Goal: Information Seeking & Learning: Learn about a topic

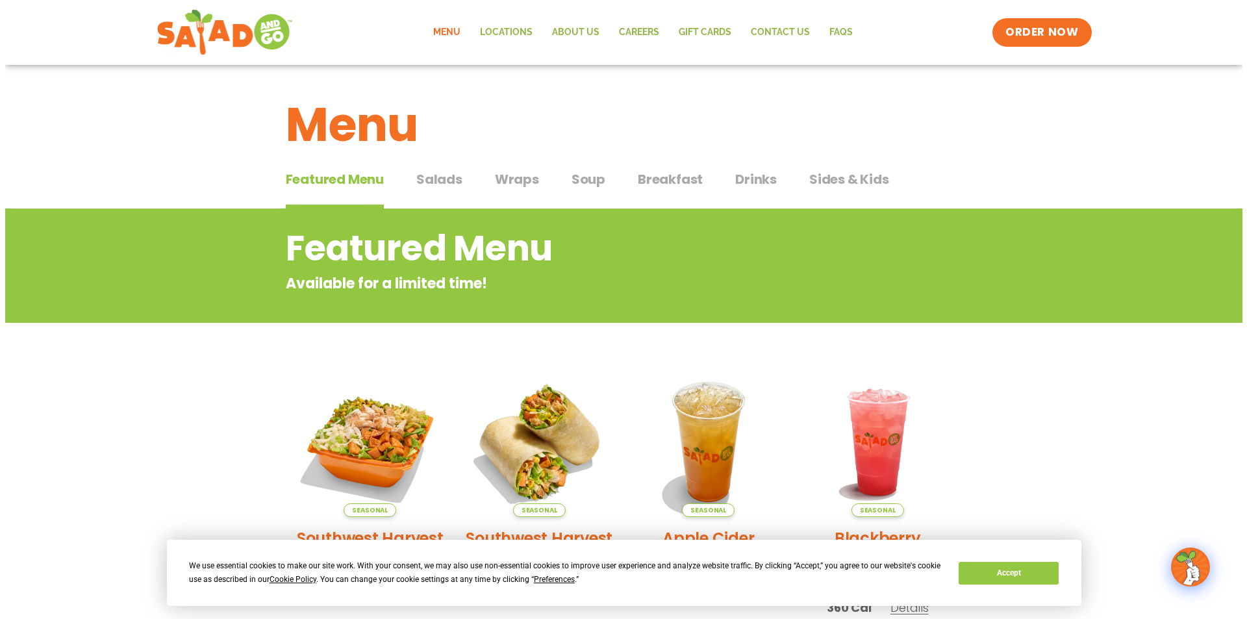
scroll to position [130, 0]
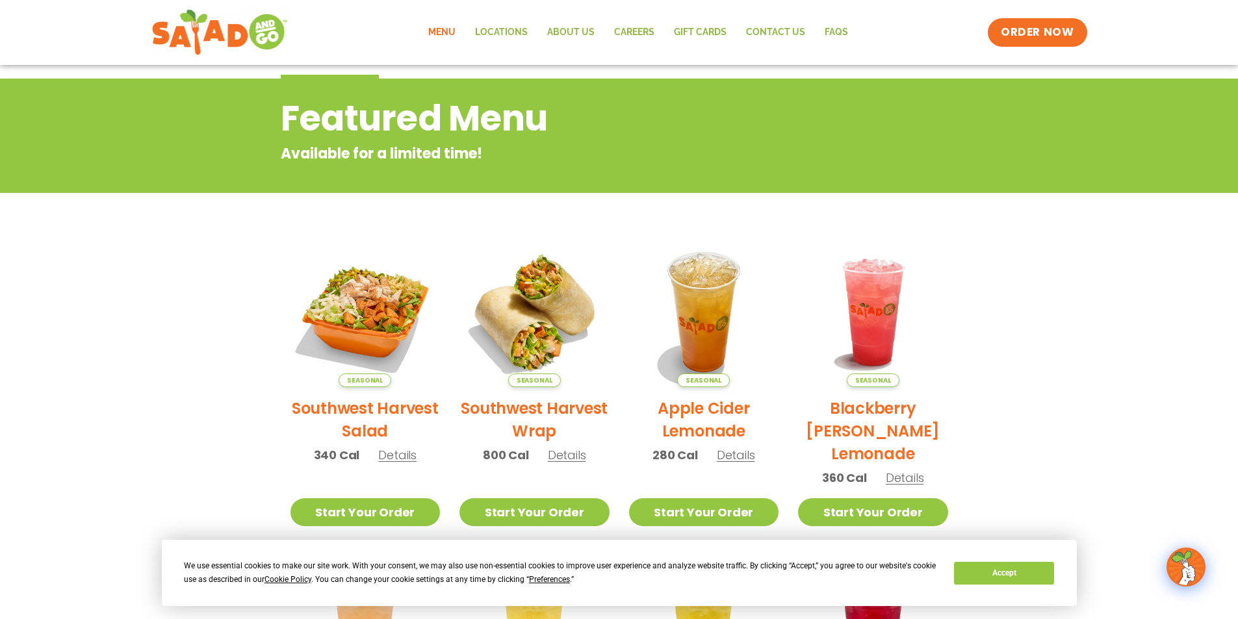
click at [557, 459] on span "Details" at bounding box center [567, 455] width 38 height 16
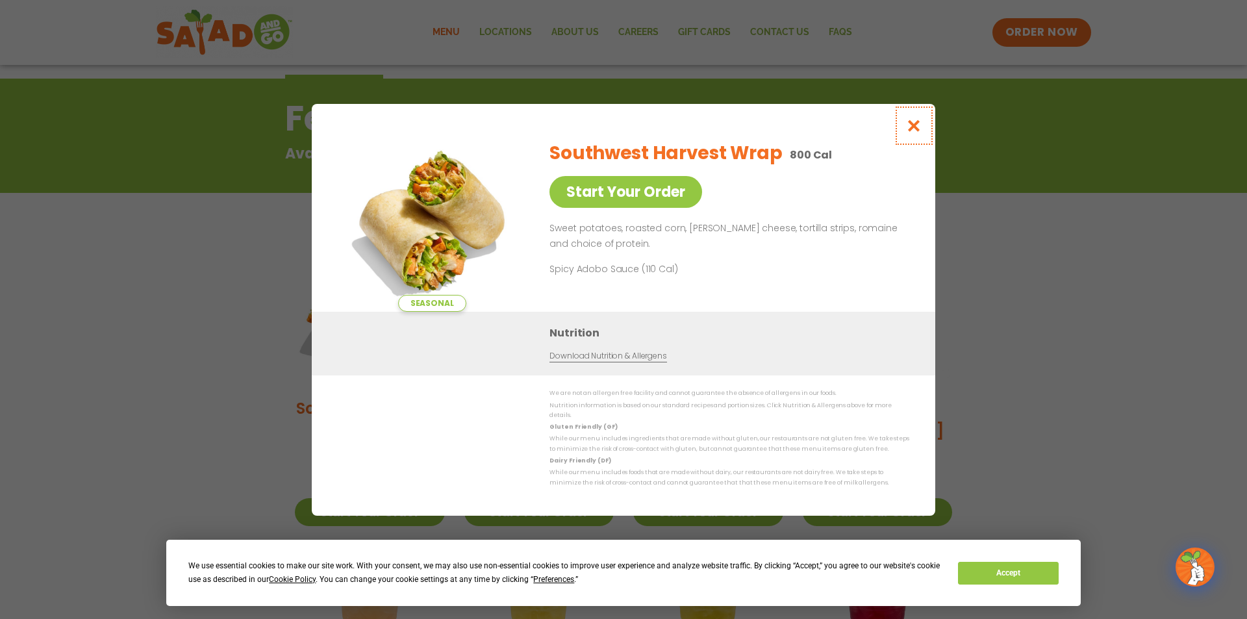
click at [913, 122] on icon "Close modal" at bounding box center [914, 126] width 16 height 14
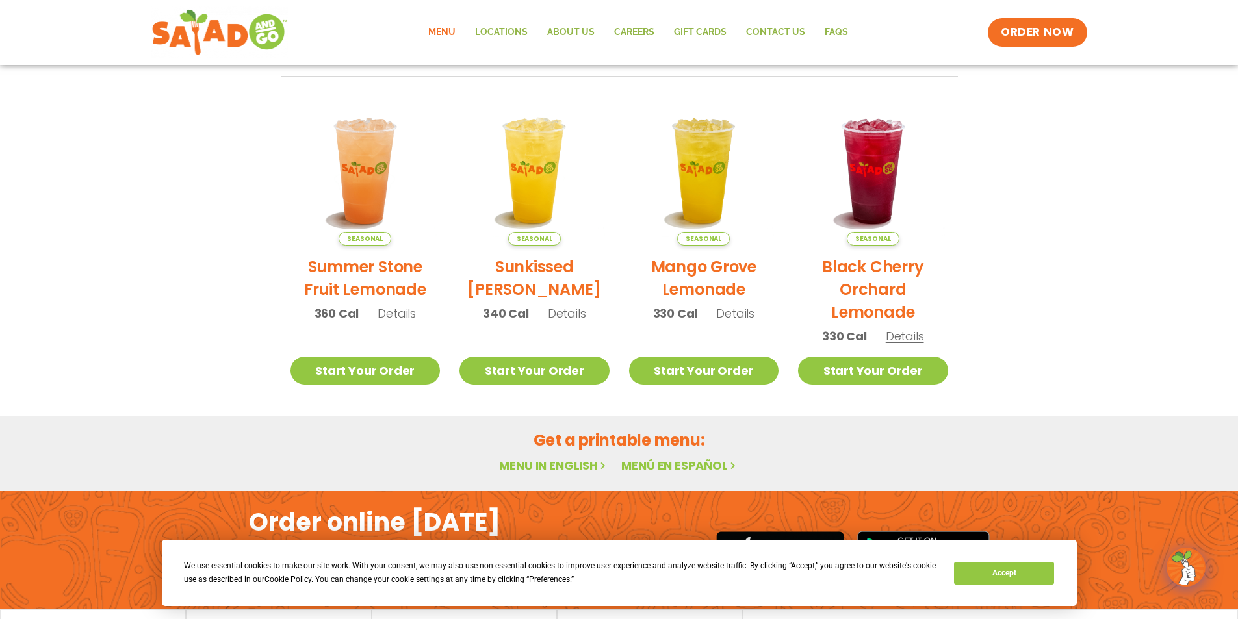
scroll to position [669, 0]
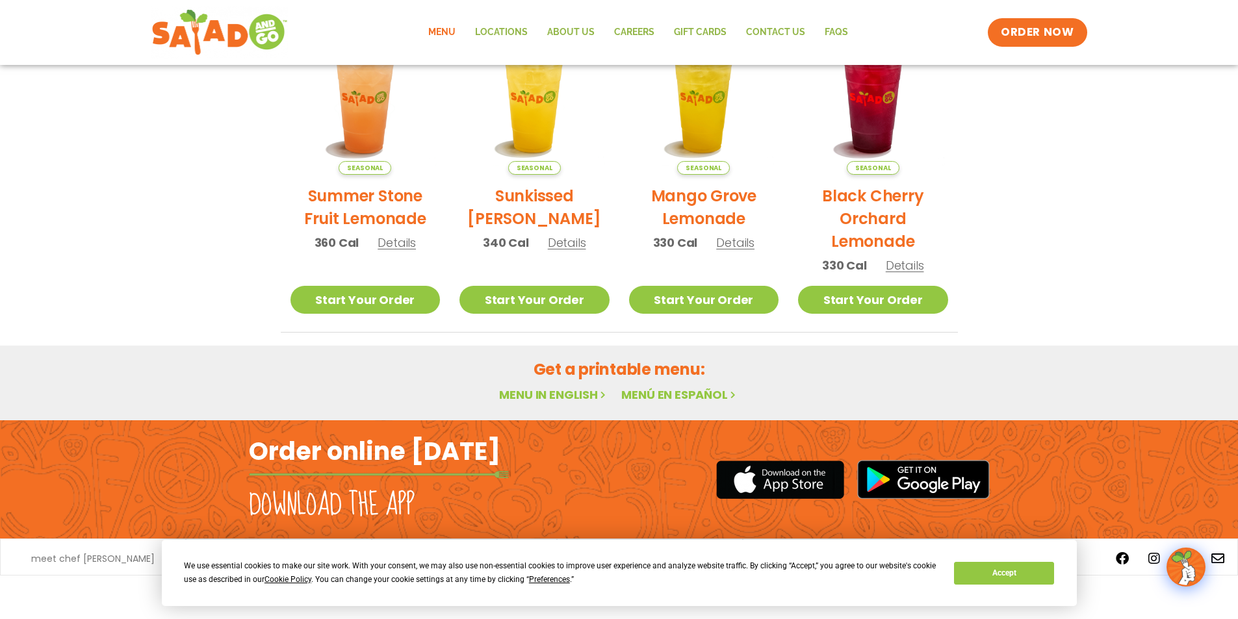
click at [541, 396] on link "Menu in English" at bounding box center [553, 395] width 109 height 16
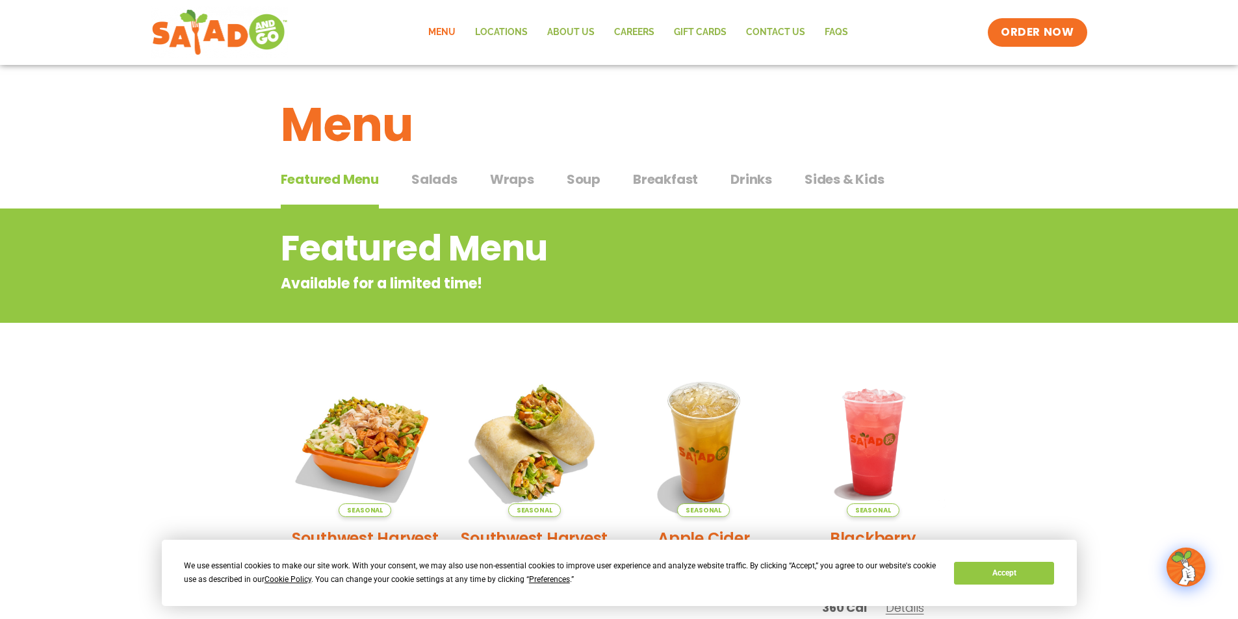
click at [517, 181] on span "Wraps" at bounding box center [512, 179] width 44 height 19
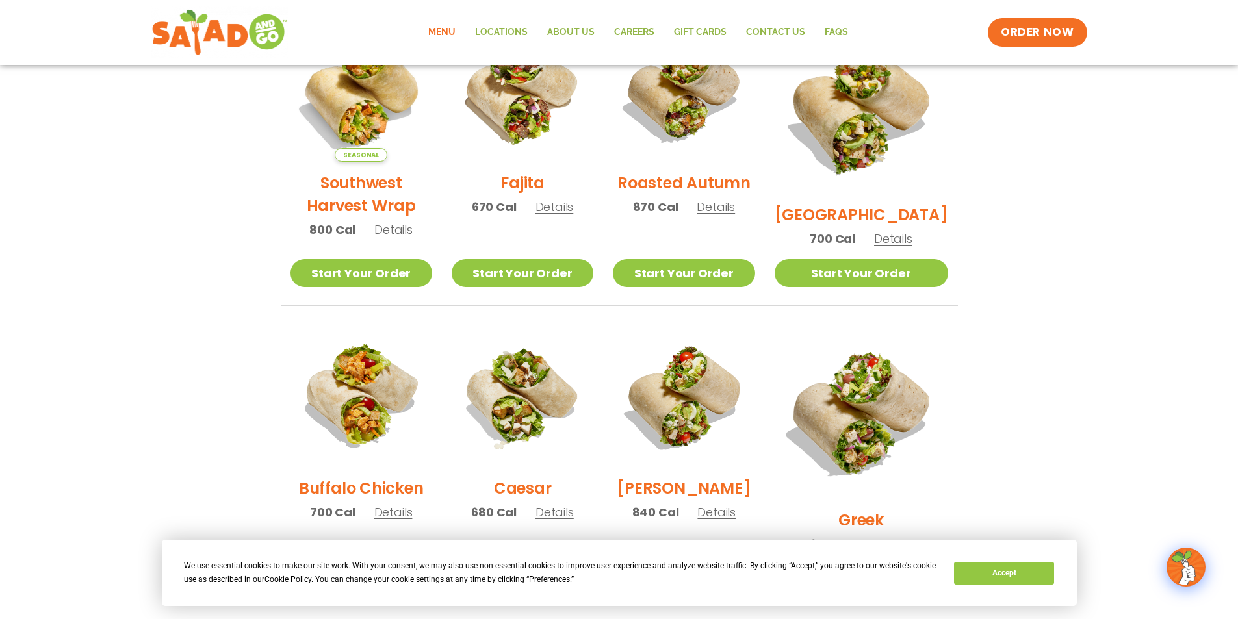
scroll to position [455, 0]
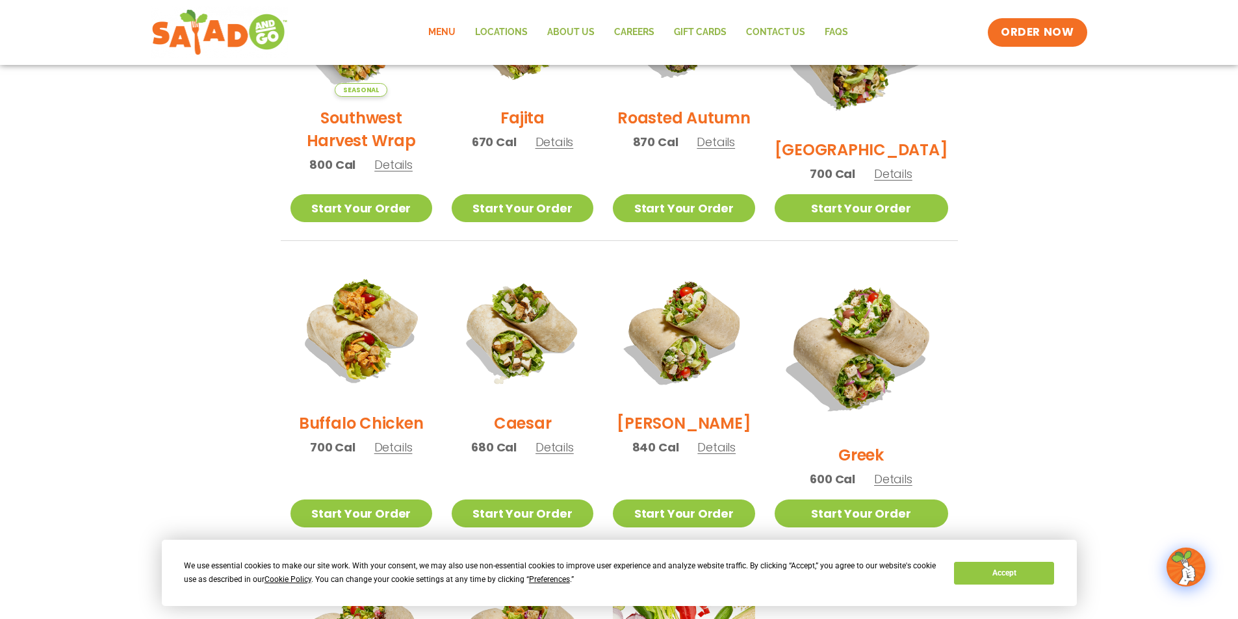
click at [394, 446] on p "700 Cal Details" at bounding box center [361, 447] width 103 height 18
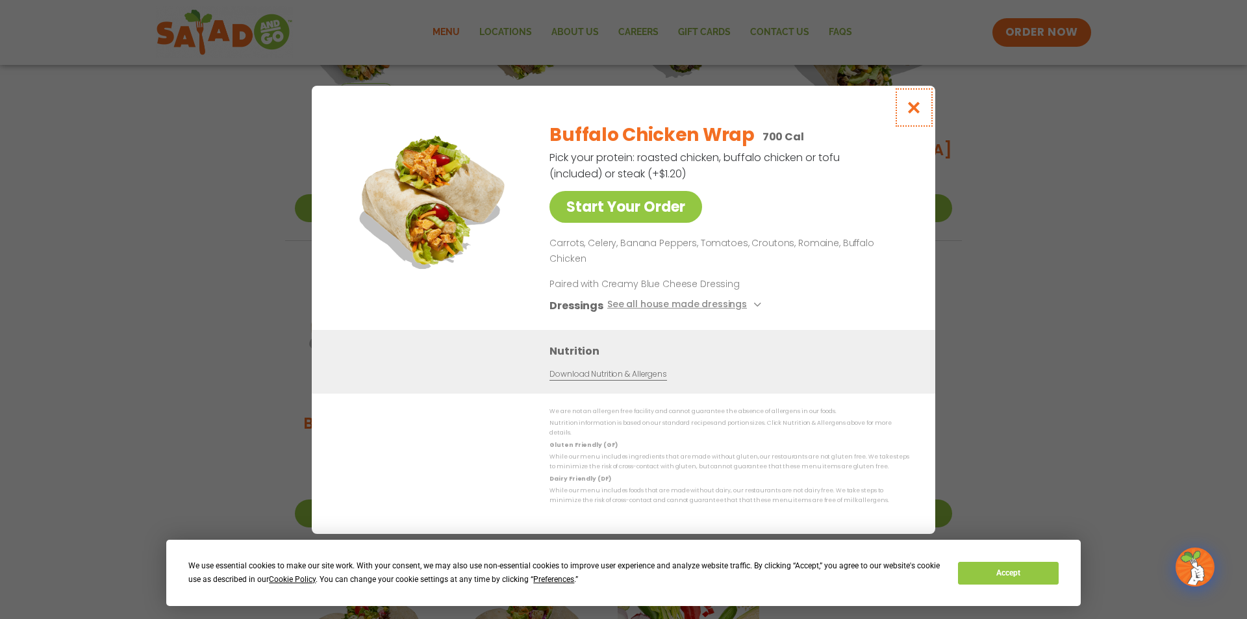
click at [916, 114] on icon "Close modal" at bounding box center [914, 108] width 16 height 14
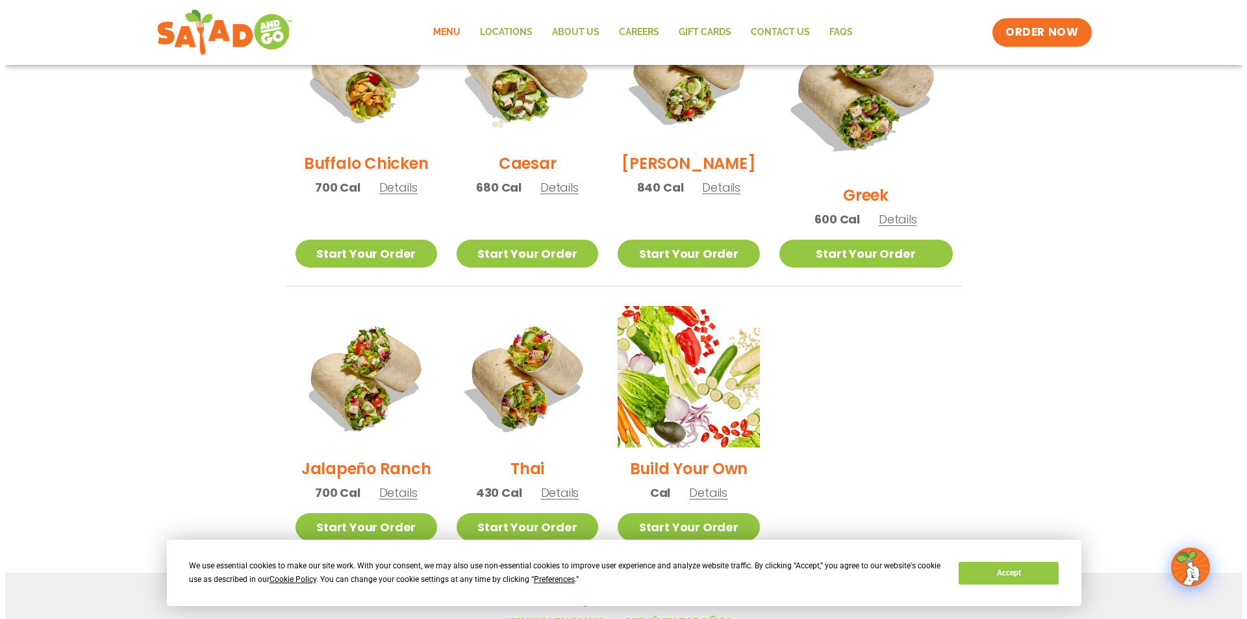
scroll to position [780, 0]
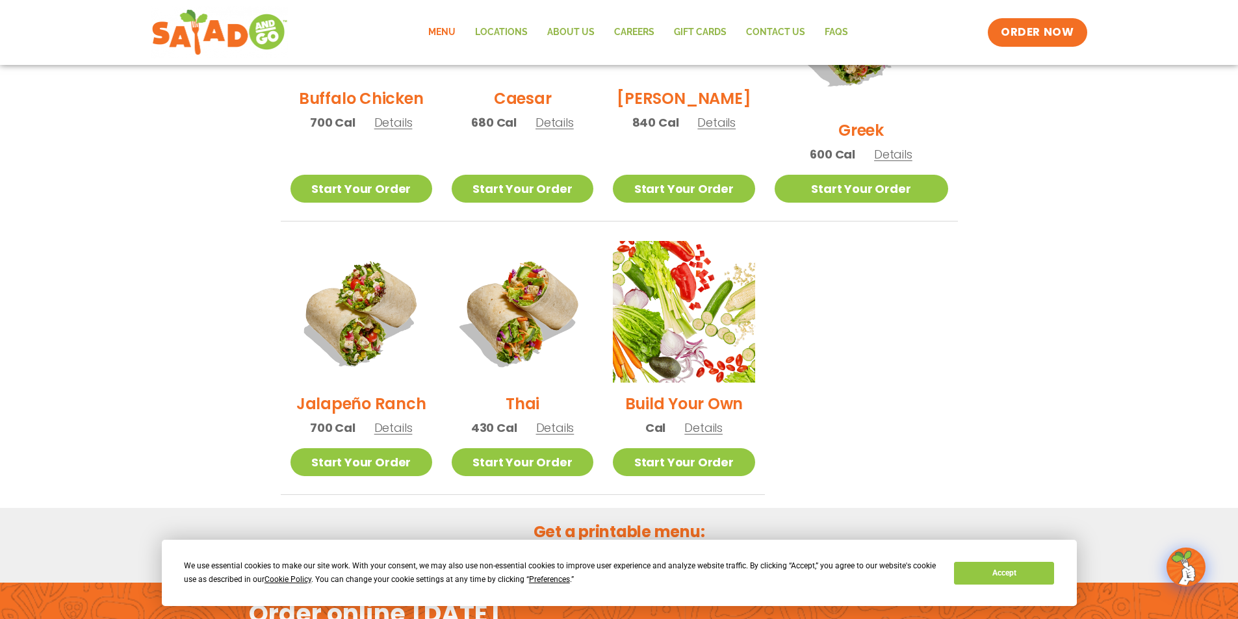
click at [382, 420] on span "Details" at bounding box center [393, 428] width 38 height 16
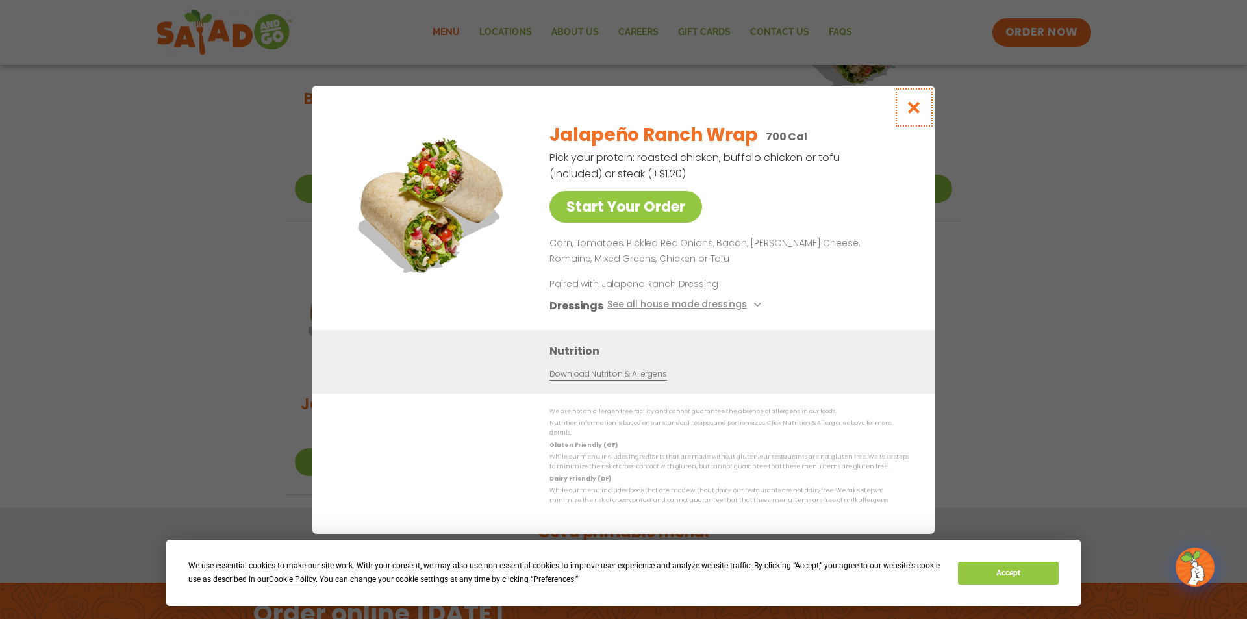
click at [916, 101] on button "Close modal" at bounding box center [914, 108] width 42 height 44
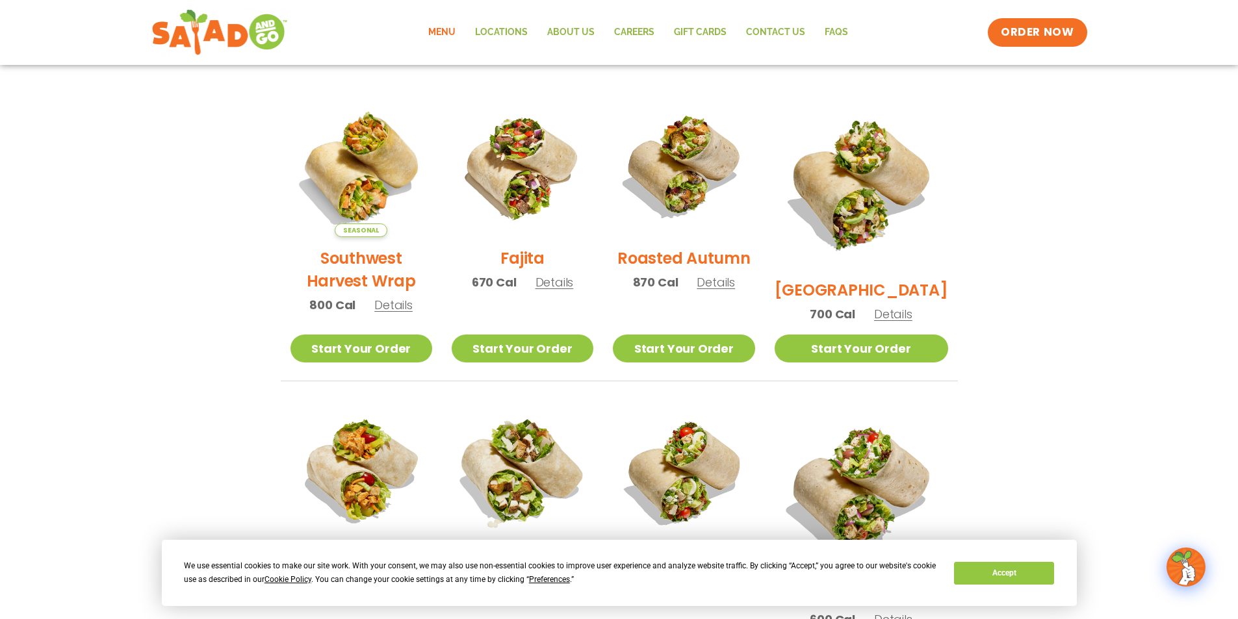
scroll to position [0, 0]
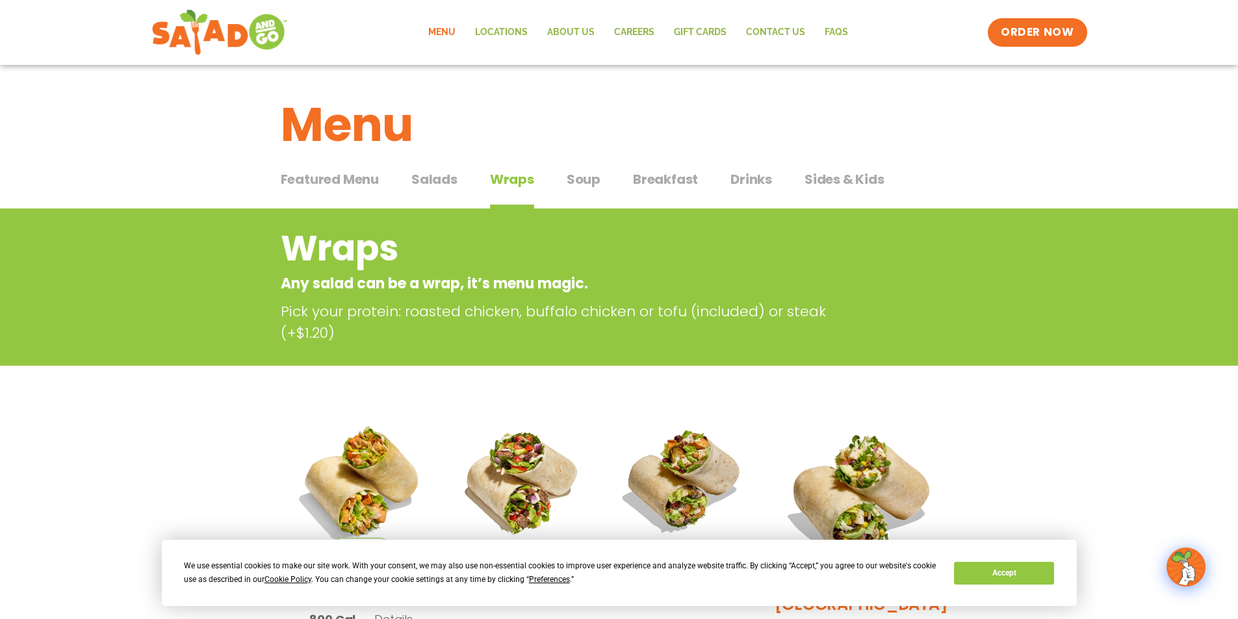
click at [580, 176] on span "Soup" at bounding box center [583, 179] width 34 height 19
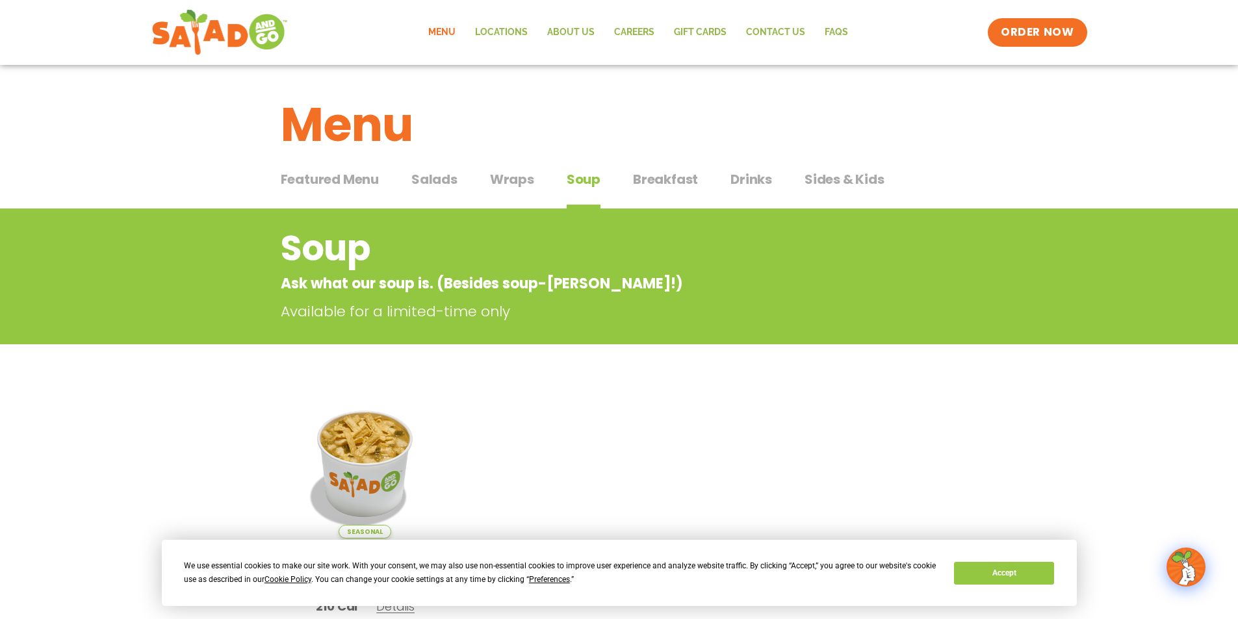
click at [870, 174] on span "Sides & Kids" at bounding box center [844, 179] width 80 height 19
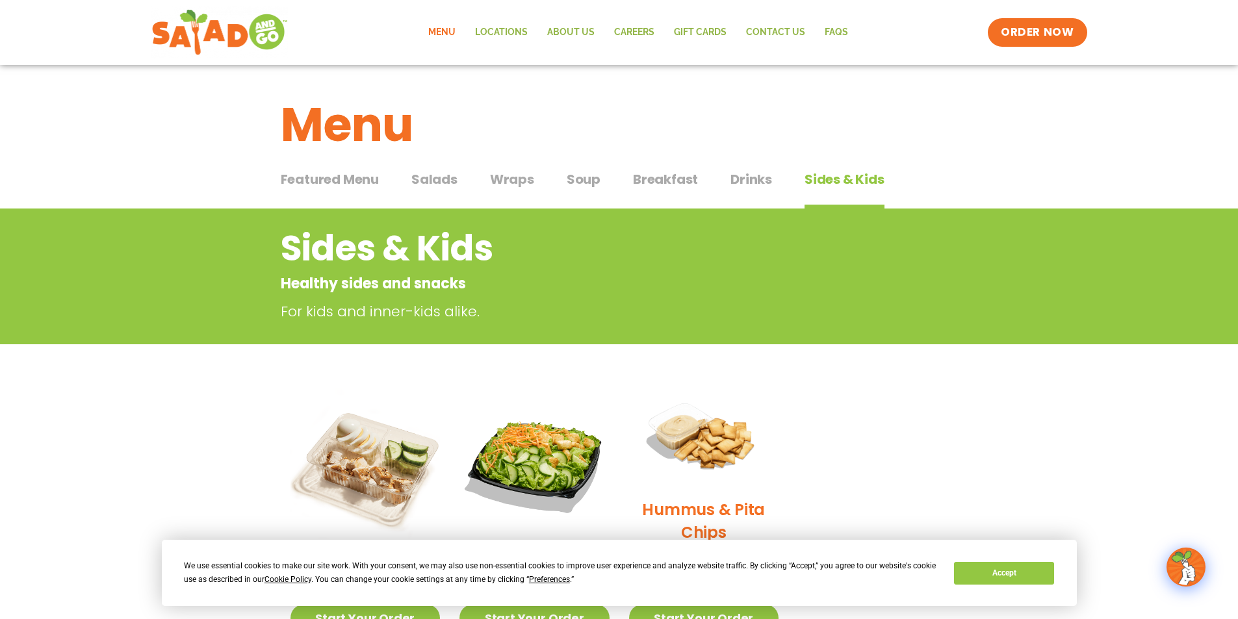
click at [657, 183] on span "Breakfast" at bounding box center [665, 179] width 65 height 19
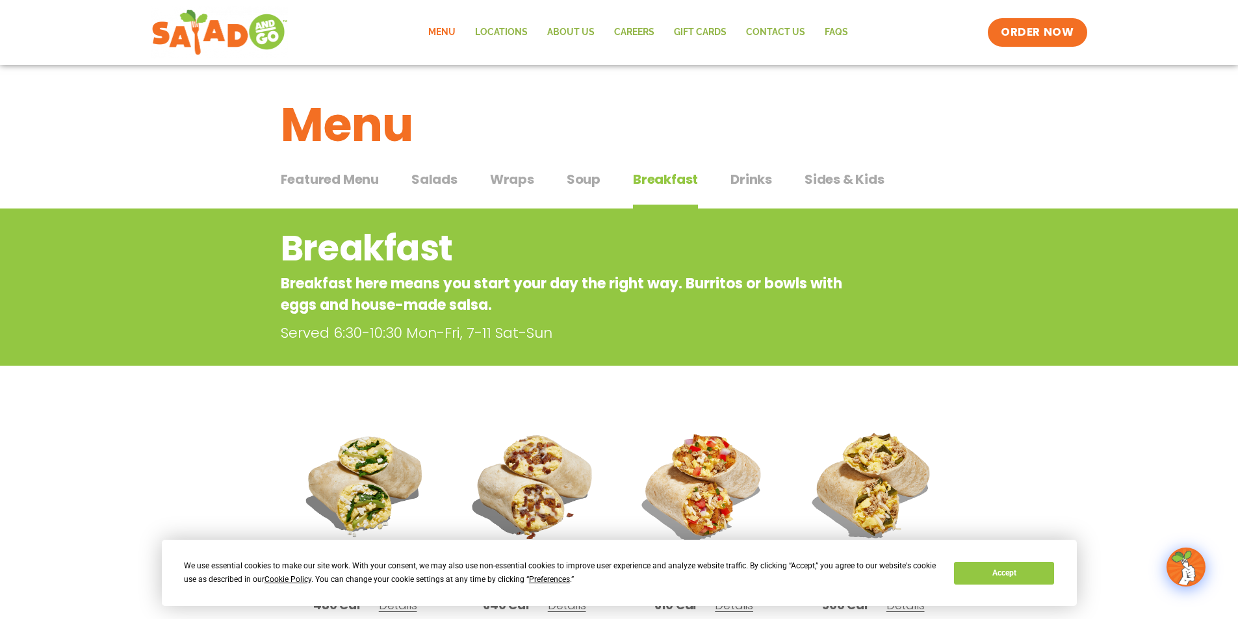
click at [443, 180] on span "Salads" at bounding box center [434, 179] width 46 height 19
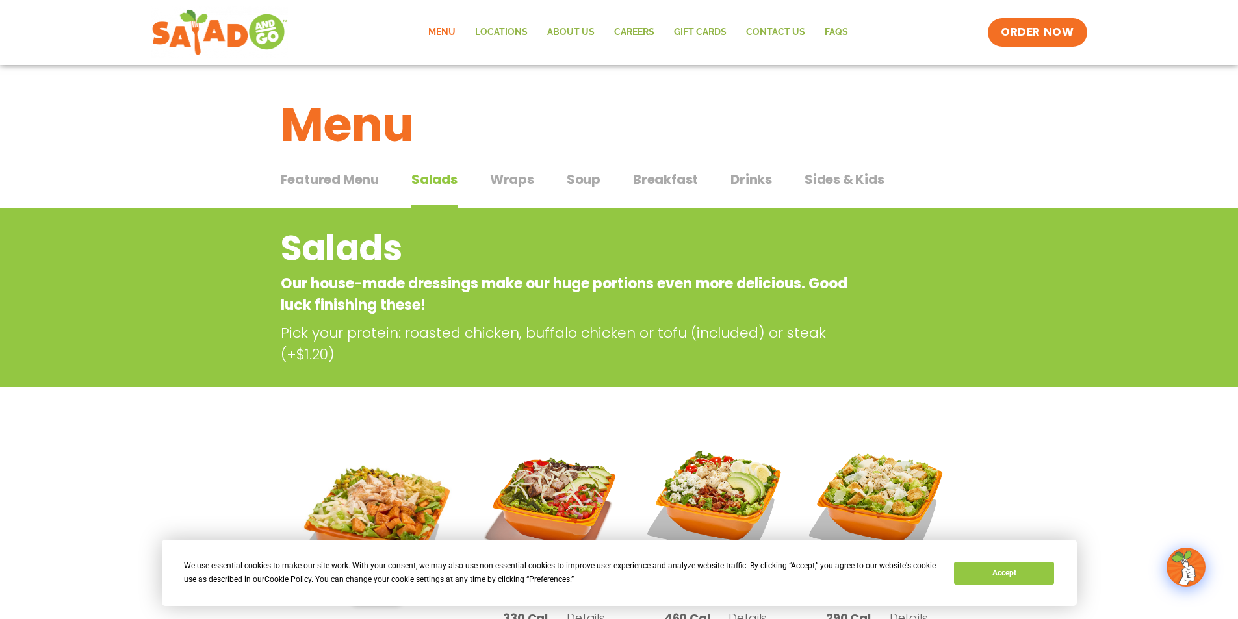
click at [337, 189] on button "Featured Menu Featured Menu" at bounding box center [330, 190] width 98 height 40
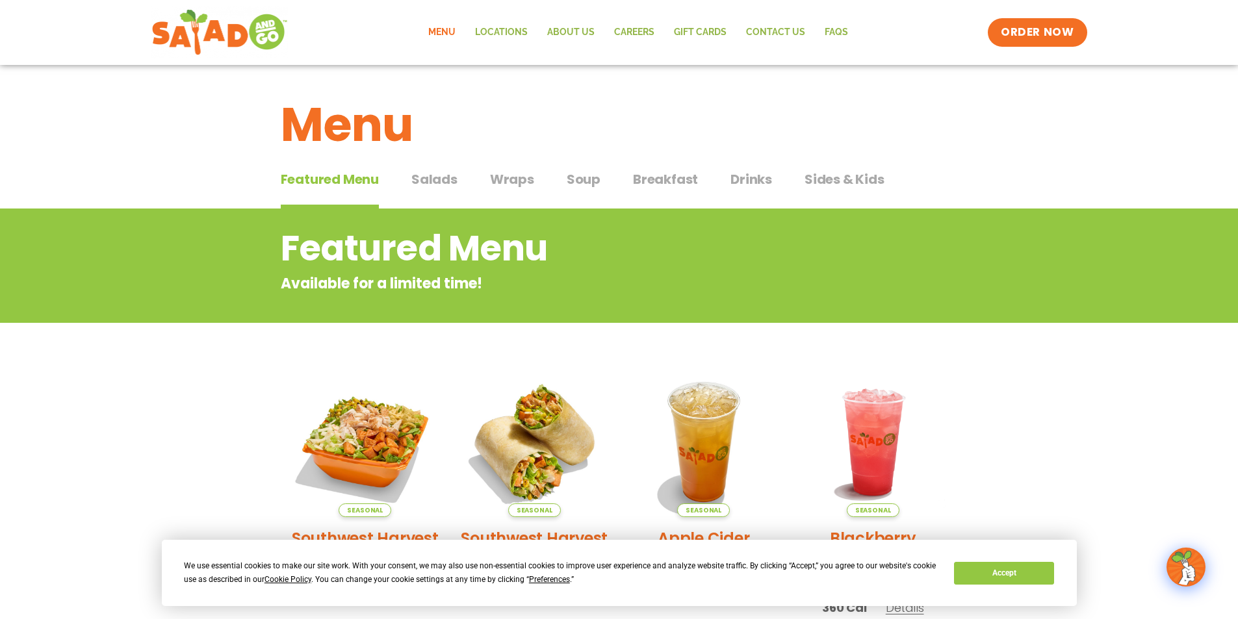
click at [744, 177] on span "Drinks" at bounding box center [751, 179] width 42 height 19
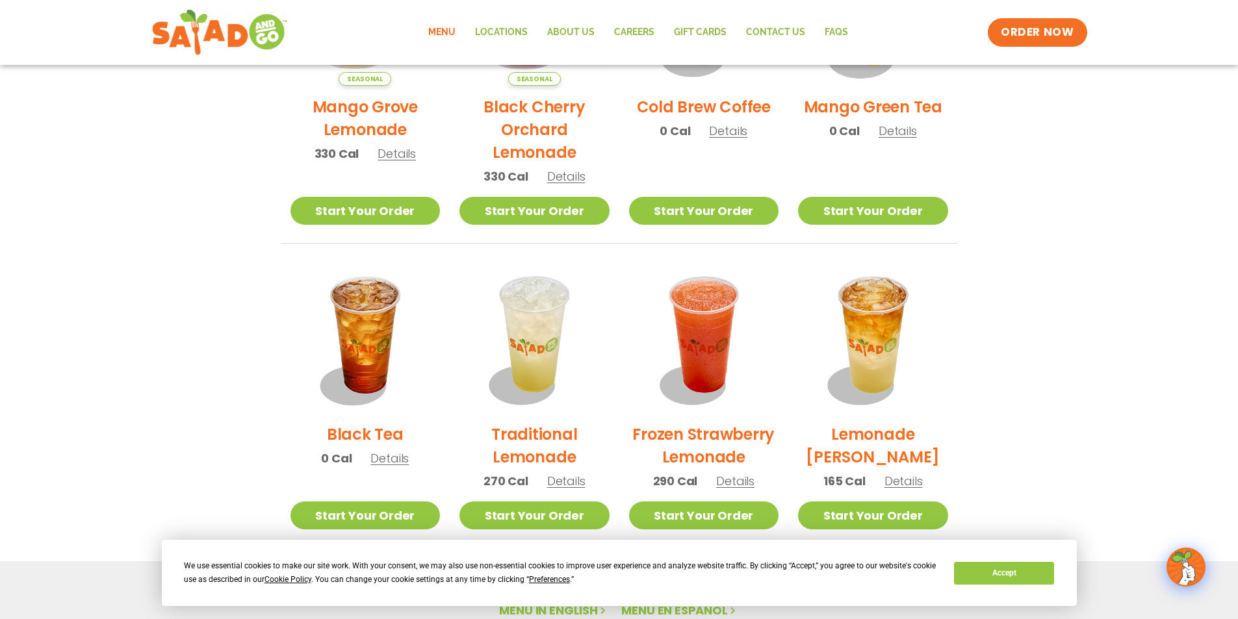
scroll to position [974, 0]
